Goal: Task Accomplishment & Management: Use online tool/utility

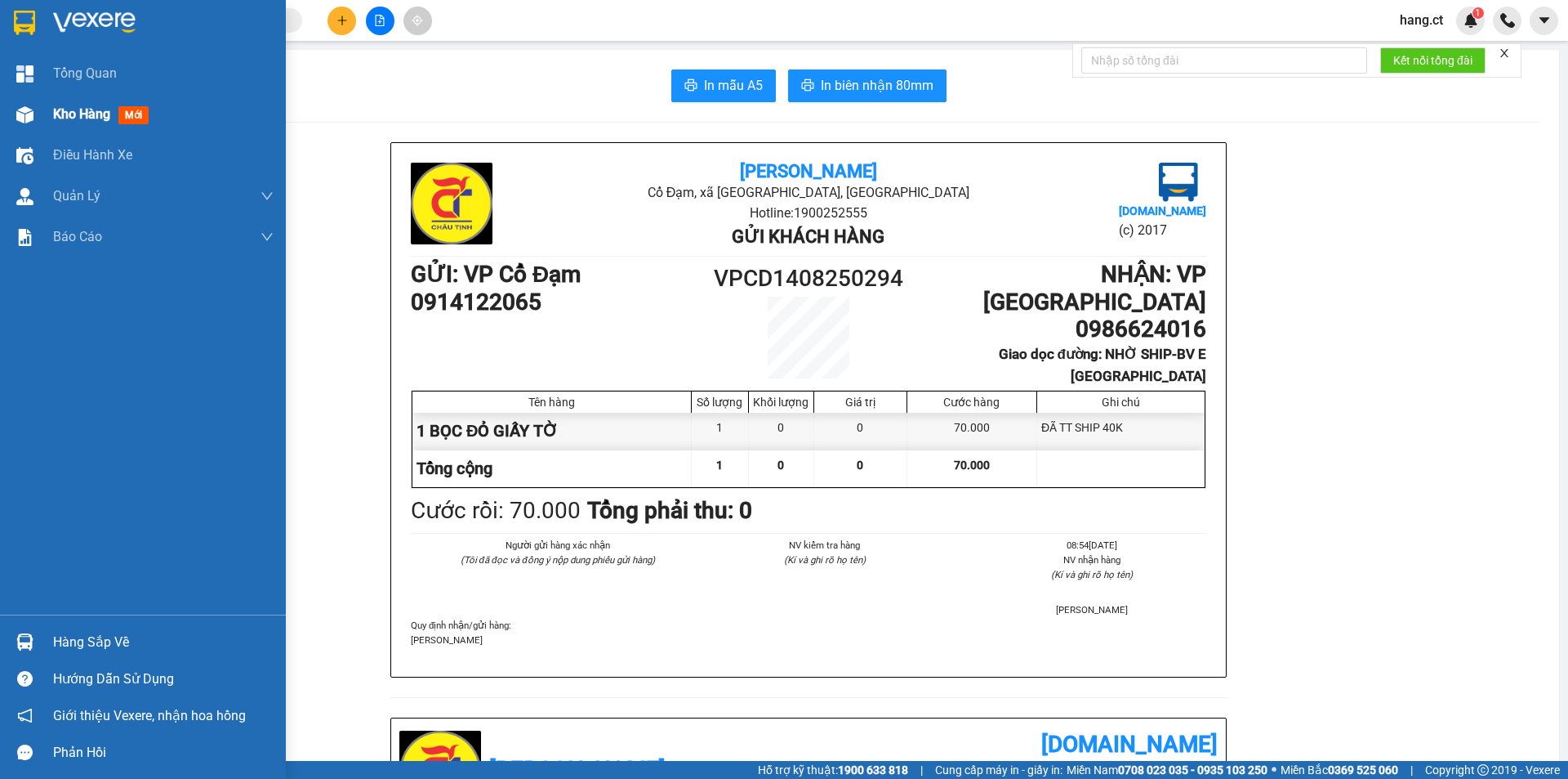
click at [48, 122] on div "Kho hàng mới" at bounding box center [143, 114] width 286 height 41
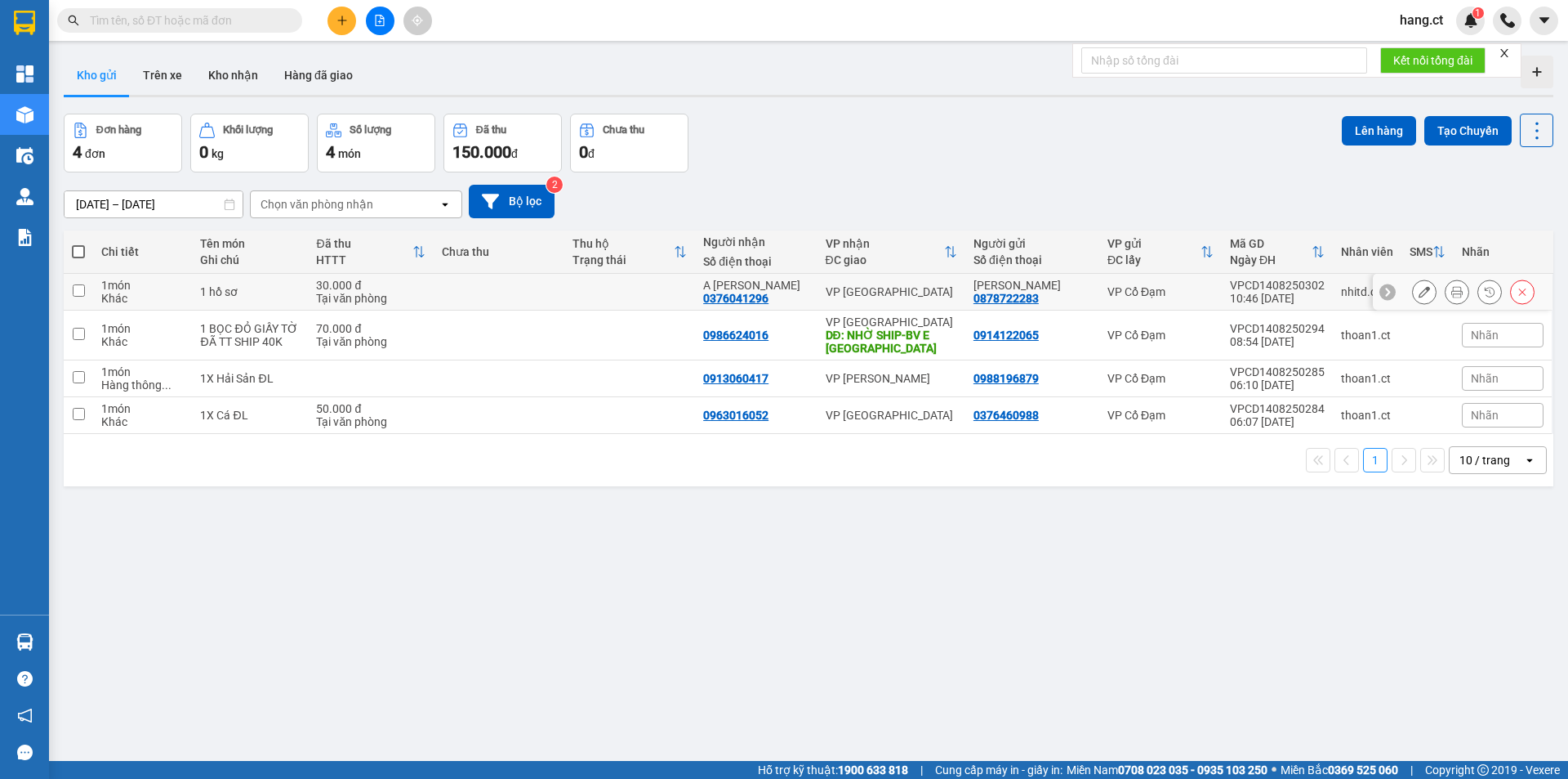
click at [77, 288] on input "checkbox" at bounding box center [79, 290] width 12 height 12
checkbox input "true"
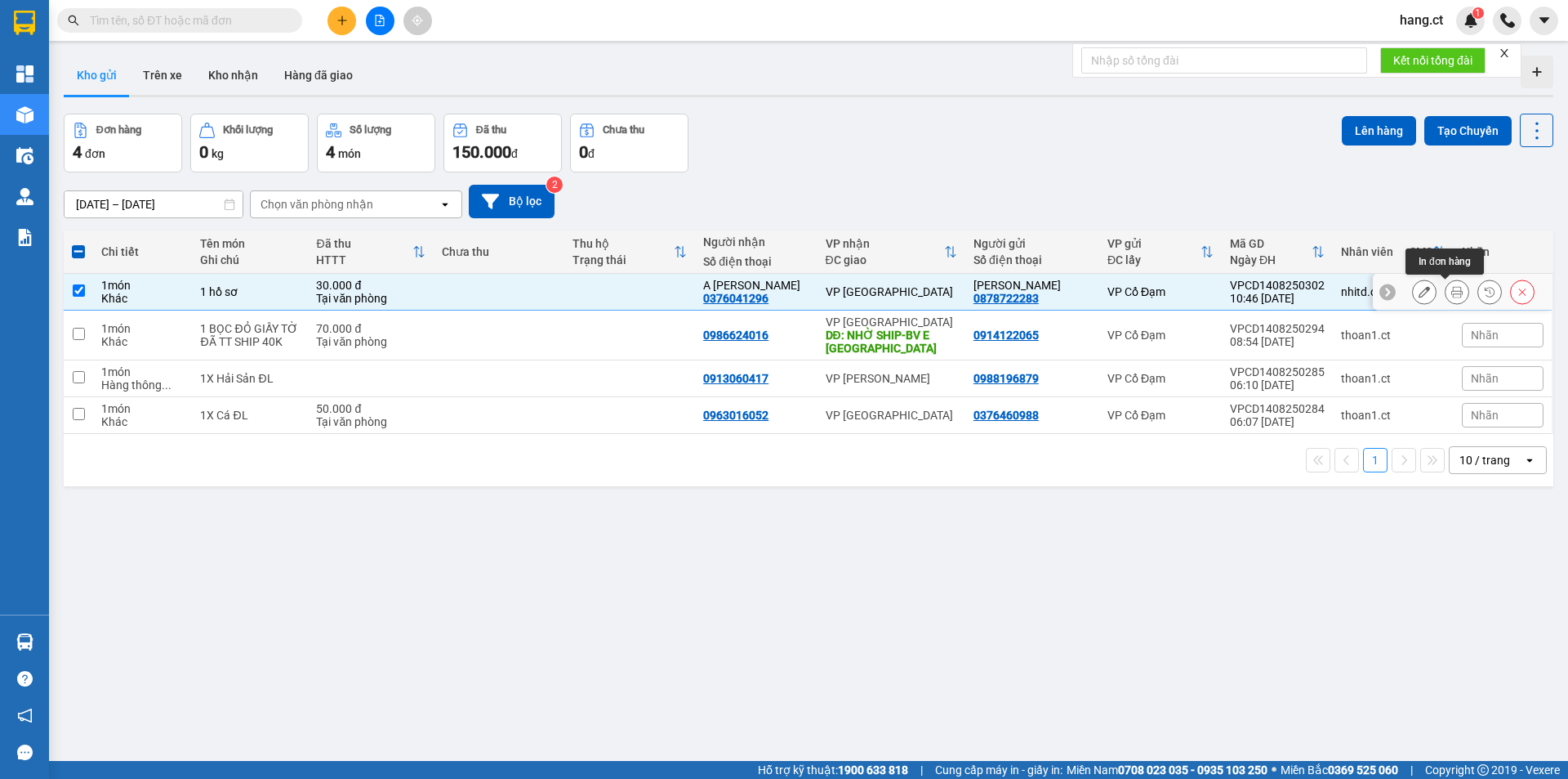
click at [1451, 287] on icon at bounding box center [1457, 292] width 12 height 12
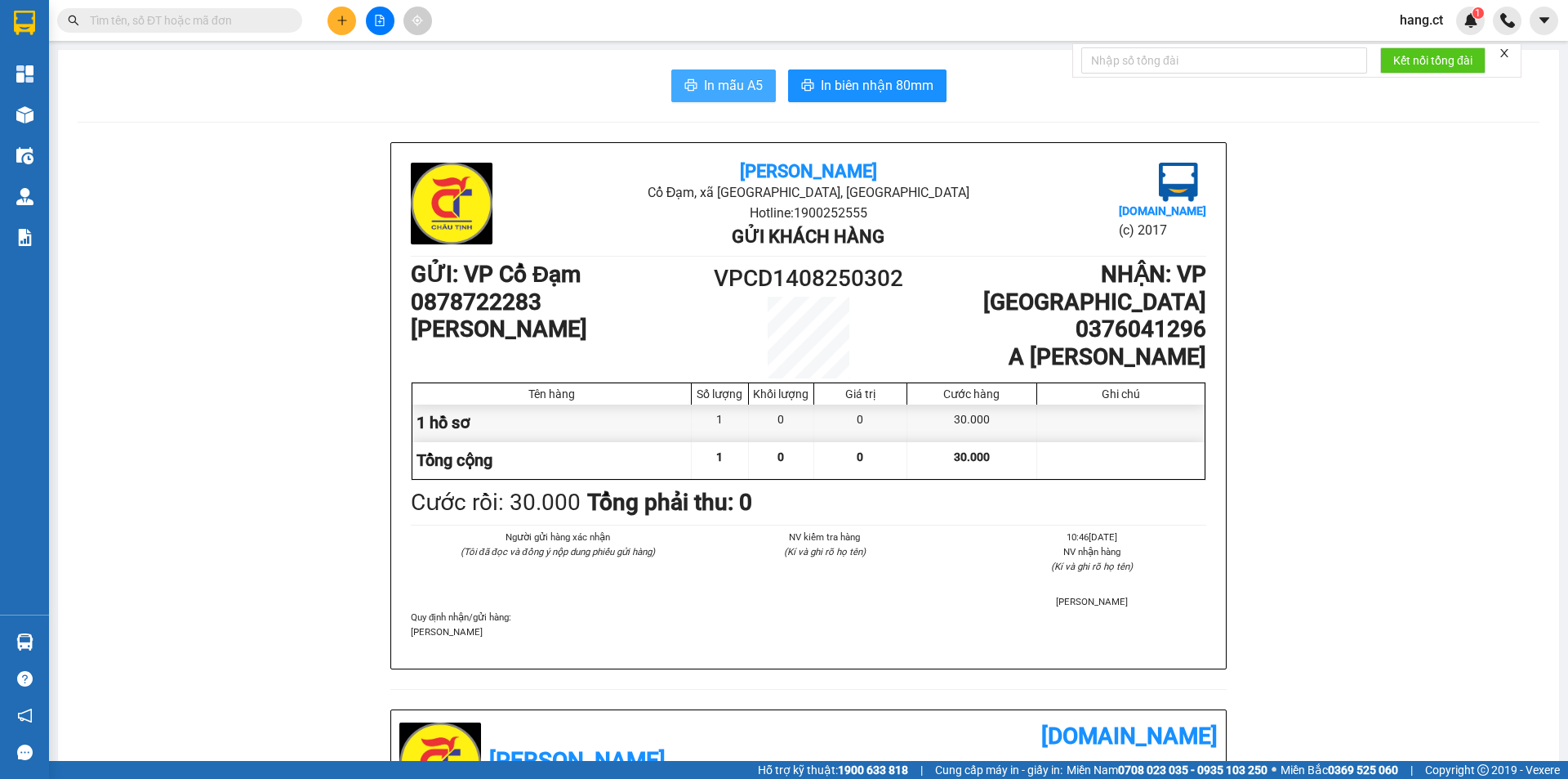
click at [706, 83] on span "In mẫu A5" at bounding box center [734, 85] width 59 height 20
